Goal: Complete application form

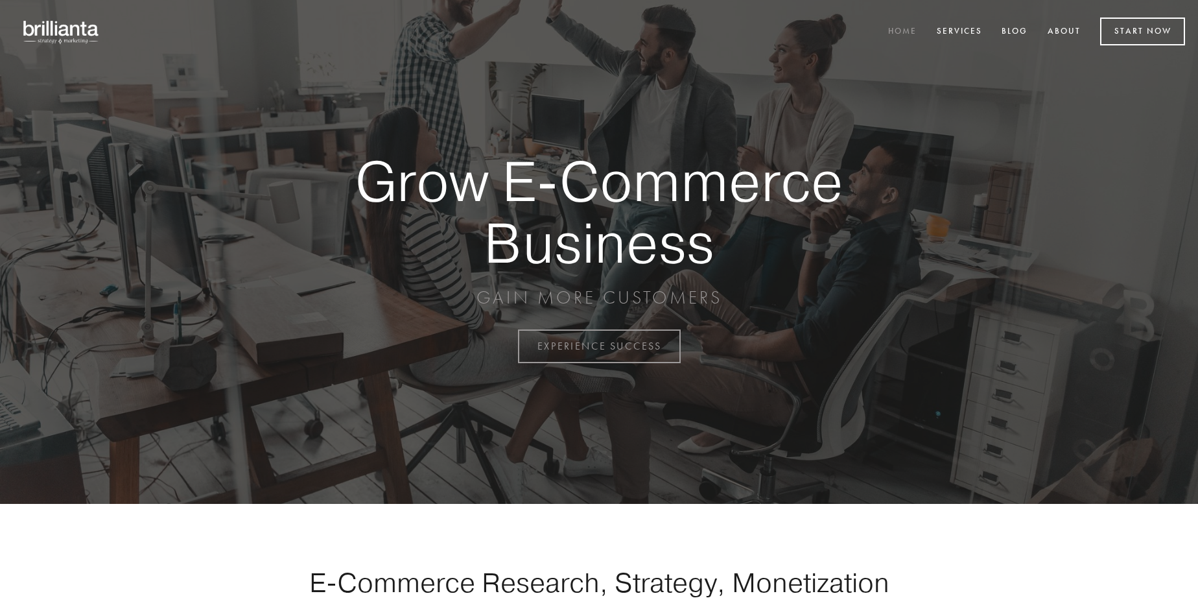
scroll to position [3398, 0]
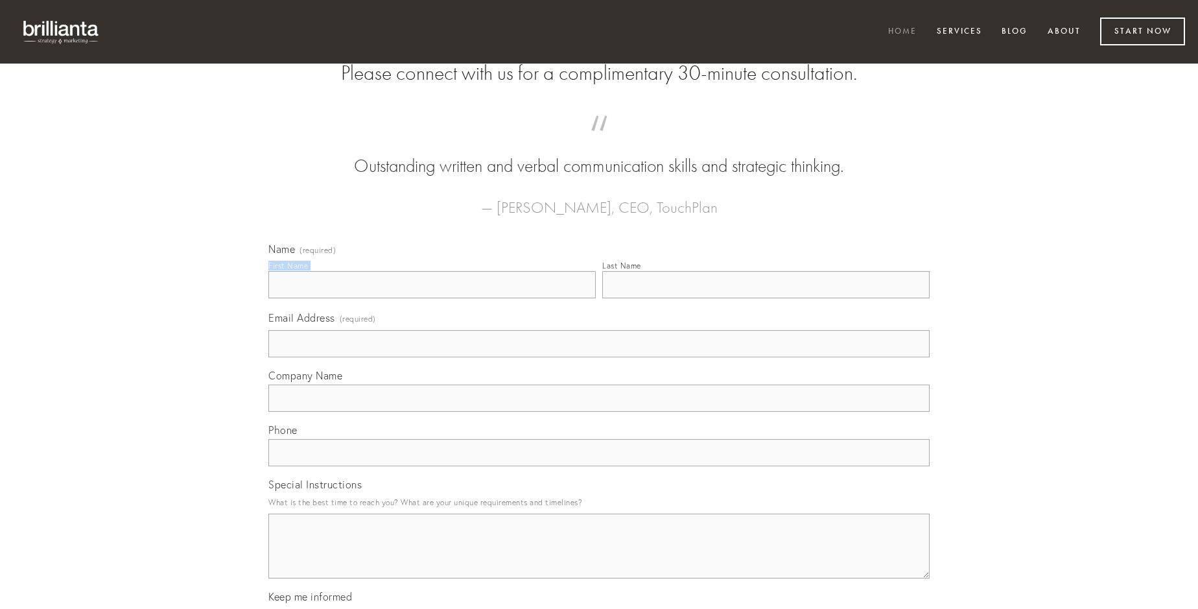
type input "[PERSON_NAME]"
click at [766, 298] on input "Last Name" at bounding box center [765, 284] width 327 height 27
type input "[PERSON_NAME]"
click at [599, 357] on input "Email Address (required)" at bounding box center [598, 343] width 661 height 27
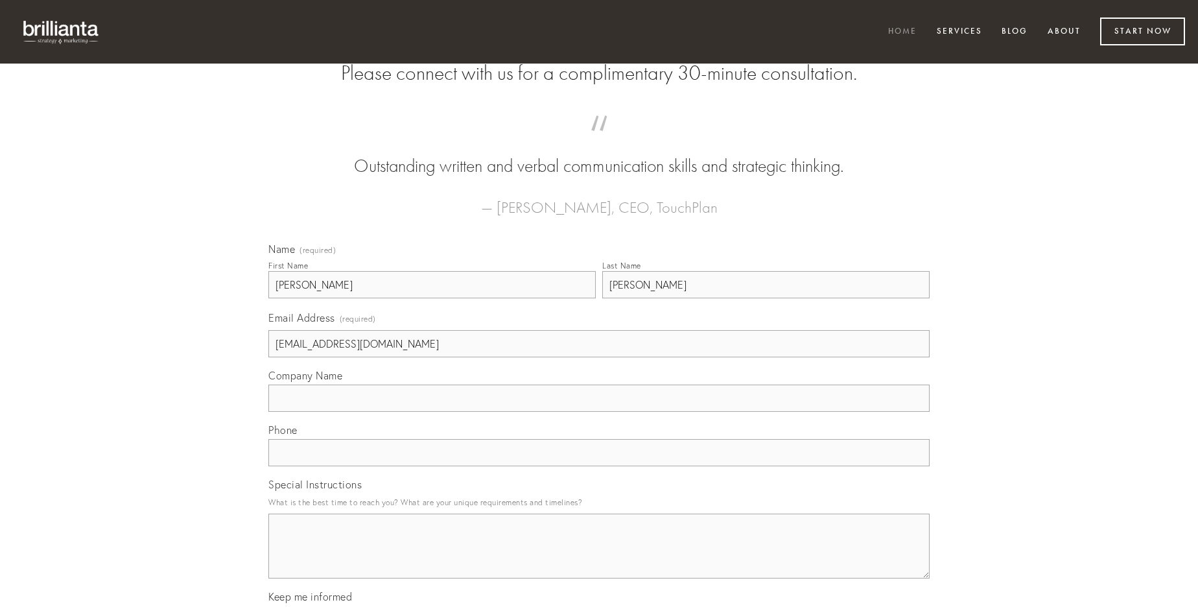
type input "[EMAIL_ADDRESS][DOMAIN_NAME]"
click at [599, 412] on input "Company Name" at bounding box center [598, 397] width 661 height 27
type input "tamen"
click at [599, 466] on input "text" at bounding box center [598, 452] width 661 height 27
click at [599, 557] on textarea "Special Instructions" at bounding box center [598, 545] width 661 height 65
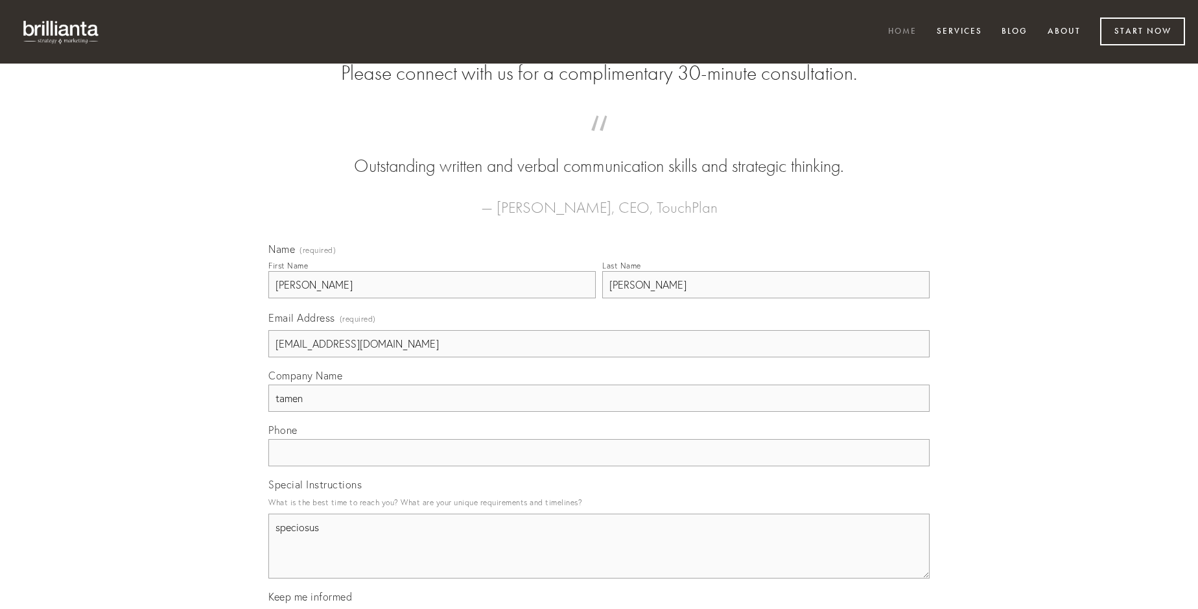
type textarea "speciosus"
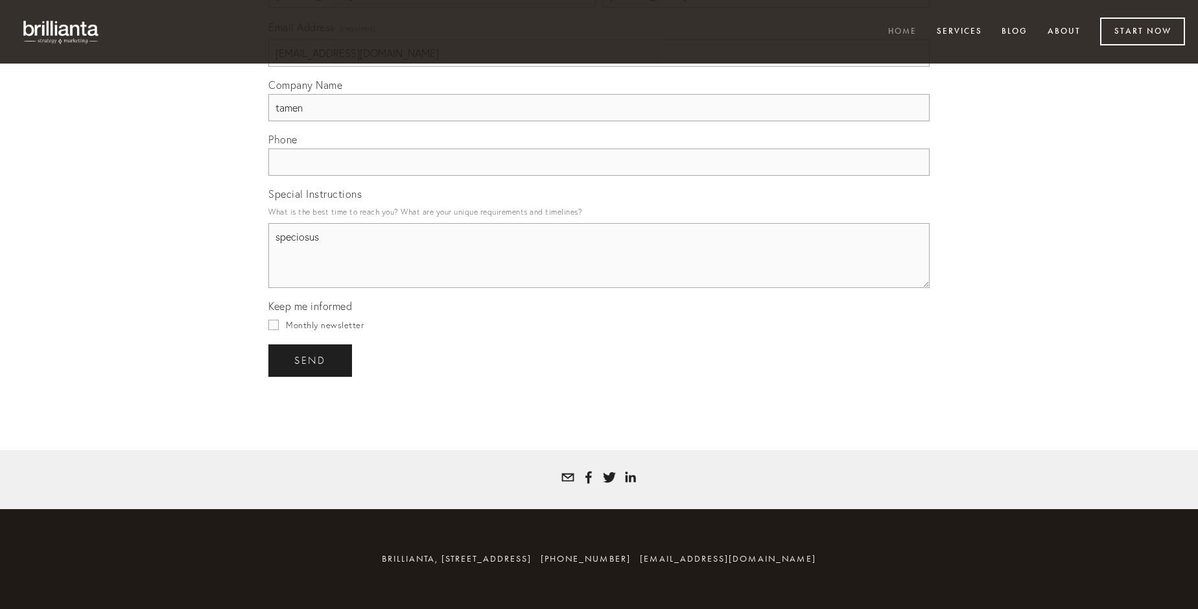
click at [311, 360] on span "send" at bounding box center [310, 361] width 32 height 12
